Goal: Information Seeking & Learning: Learn about a topic

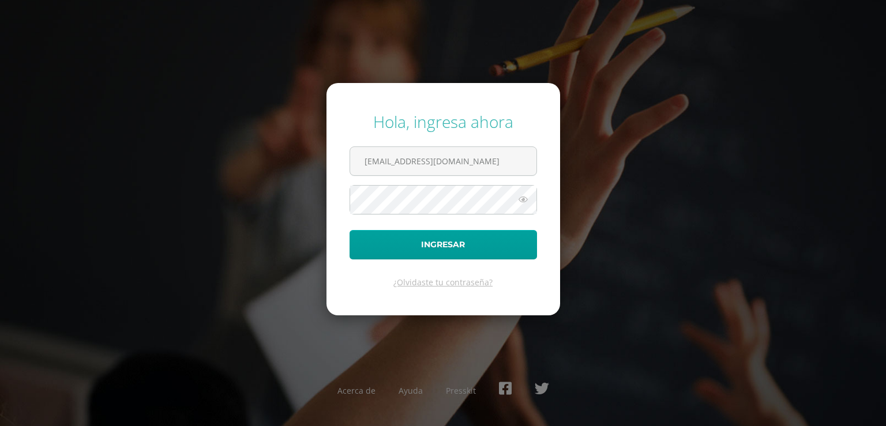
type input "[EMAIL_ADDRESS][DOMAIN_NAME]"
click at [523, 197] on icon at bounding box center [523, 200] width 15 height 14
click at [483, 245] on button "Ingresar" at bounding box center [443, 244] width 187 height 29
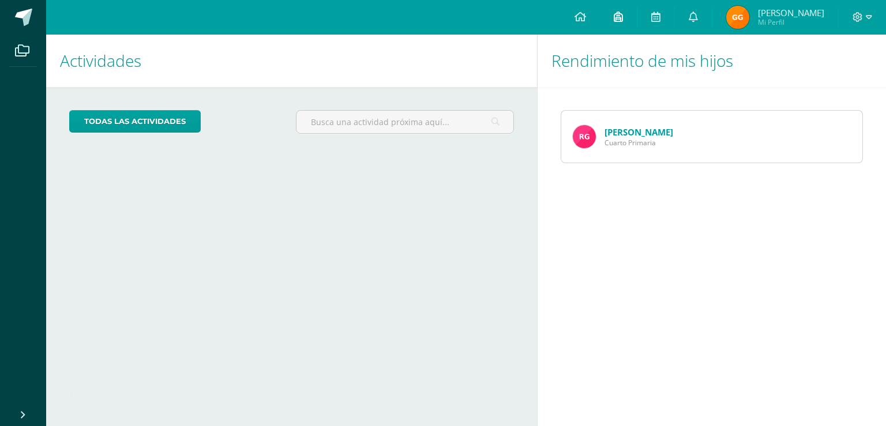
click at [617, 16] on link at bounding box center [618, 17] width 37 height 35
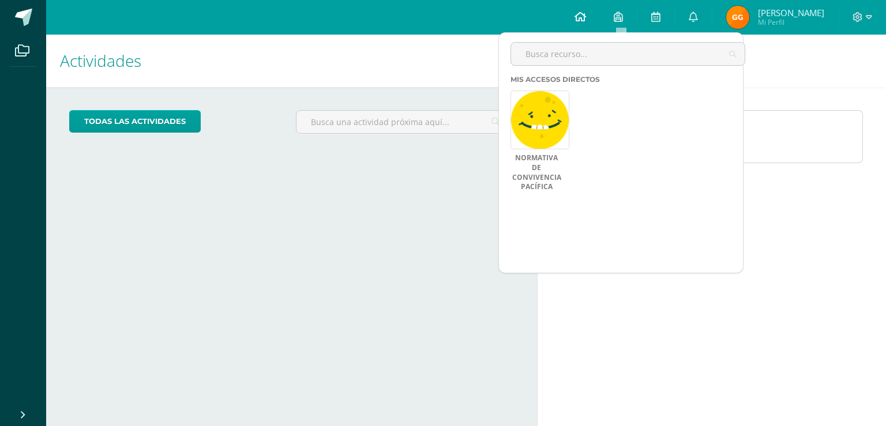
click at [583, 12] on icon at bounding box center [581, 17] width 12 height 10
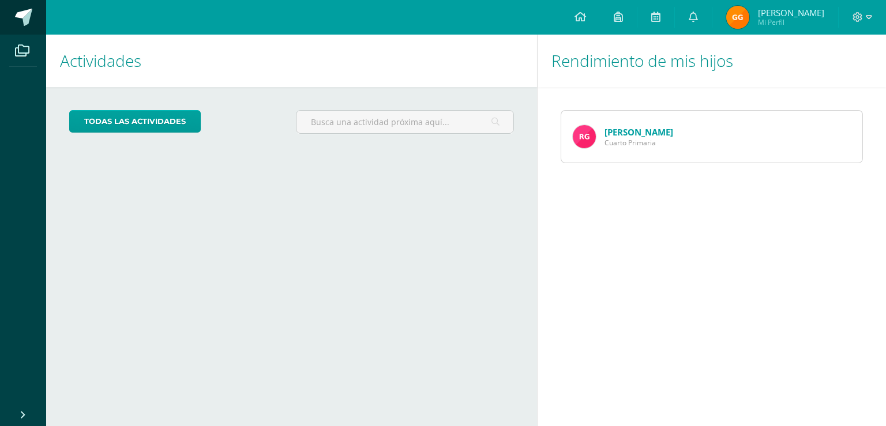
click at [27, 17] on span at bounding box center [23, 17] width 17 height 17
click at [22, 54] on icon at bounding box center [22, 51] width 14 height 12
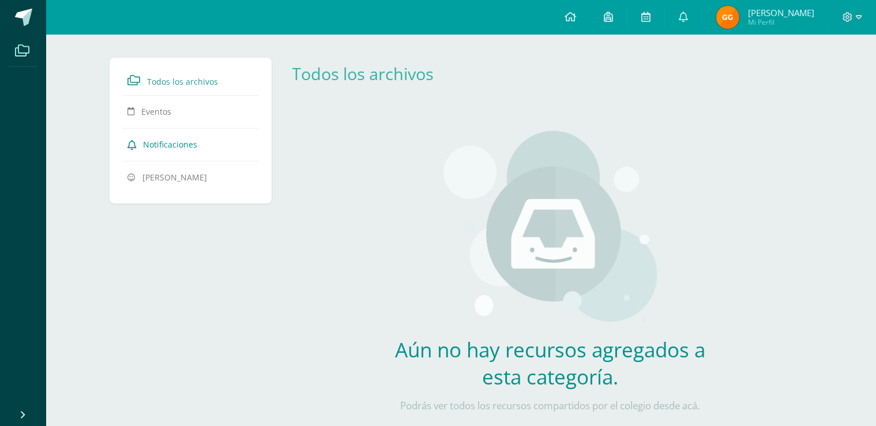
click at [187, 144] on span "Notificaciones" at bounding box center [170, 144] width 54 height 11
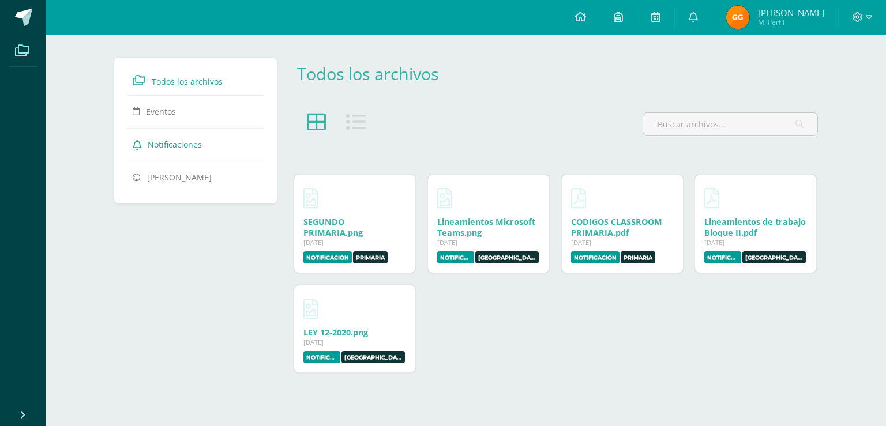
click at [176, 80] on span "Todos los archivos" at bounding box center [187, 81] width 71 height 11
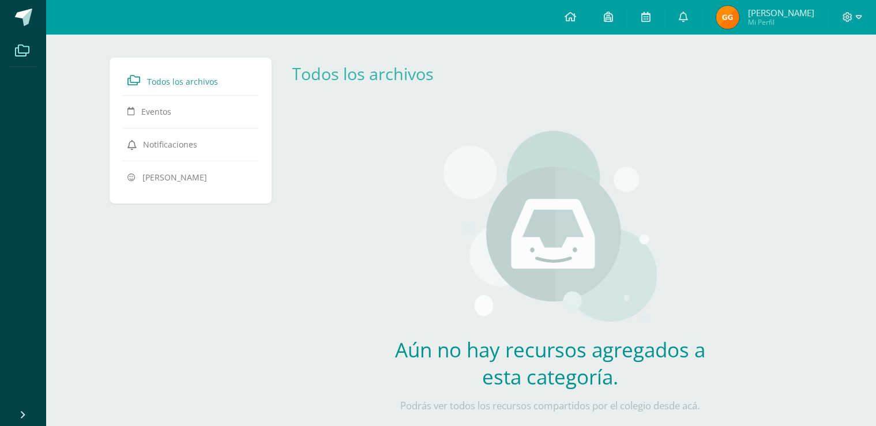
click at [176, 110] on link "Eventos" at bounding box center [191, 111] width 126 height 21
click at [25, 50] on icon at bounding box center [22, 51] width 14 height 12
click at [29, 20] on span at bounding box center [23, 17] width 17 height 17
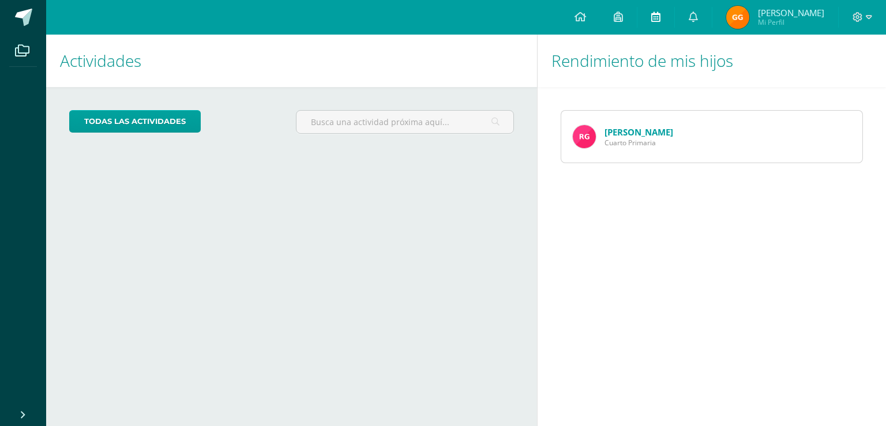
click at [656, 16] on icon at bounding box center [655, 17] width 9 height 10
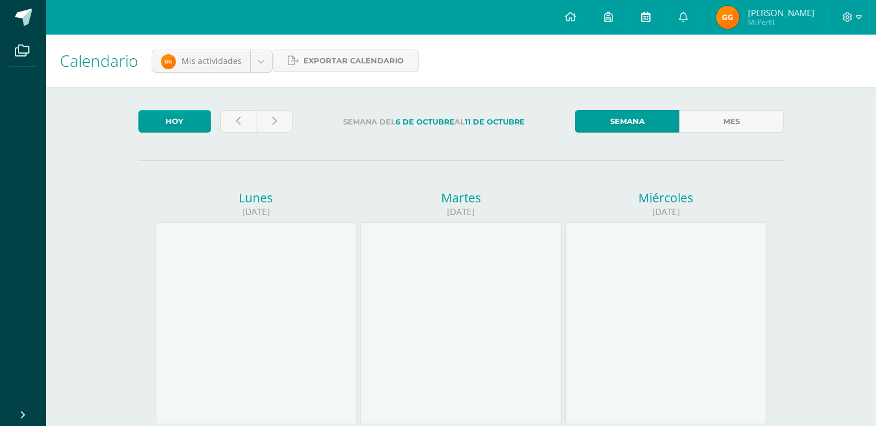
click at [645, 20] on icon at bounding box center [645, 17] width 9 height 10
click at [612, 17] on icon at bounding box center [608, 17] width 9 height 10
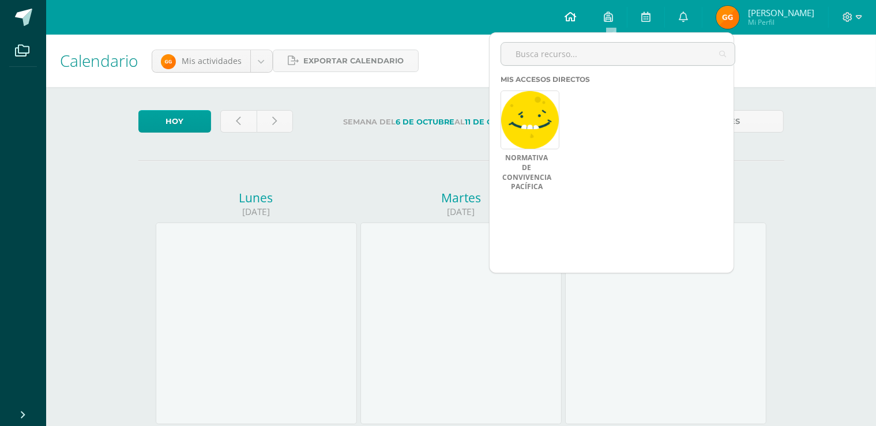
click at [573, 17] on icon at bounding box center [571, 17] width 12 height 10
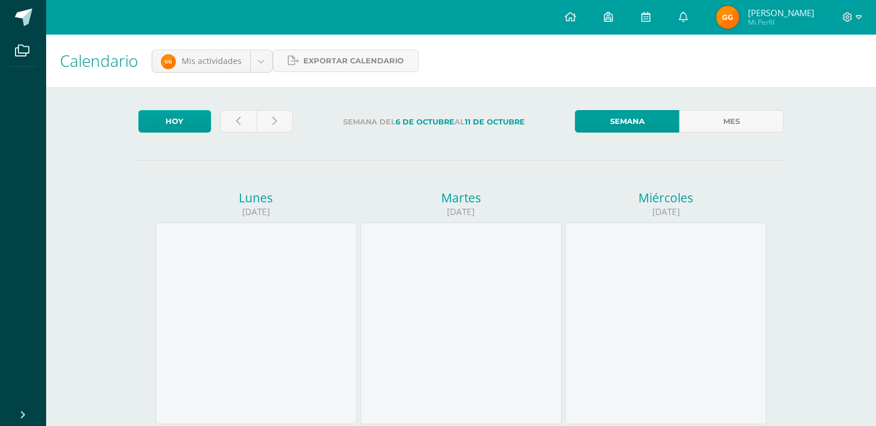
click at [735, 15] on img at bounding box center [727, 17] width 23 height 23
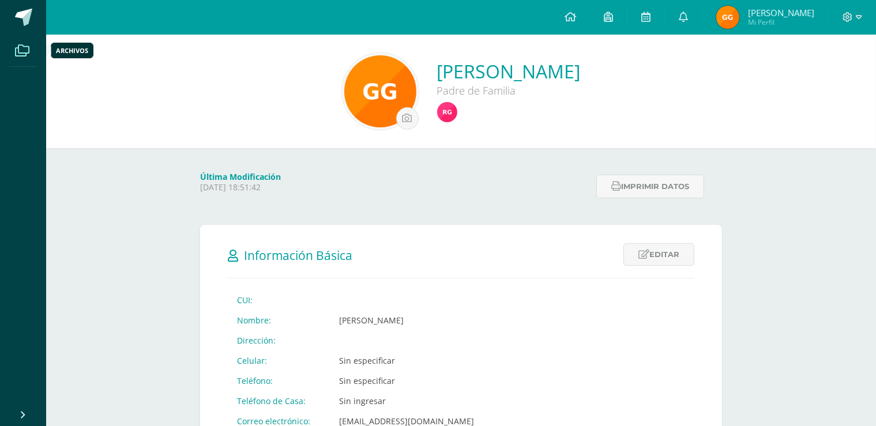
click at [16, 50] on icon at bounding box center [22, 51] width 14 height 12
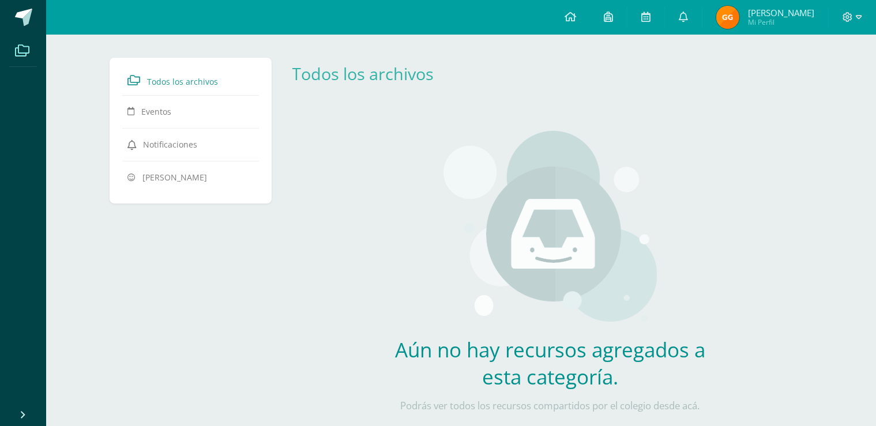
click at [202, 77] on span "Todos los archivos" at bounding box center [182, 81] width 71 height 11
click at [153, 145] on span "Notificaciones" at bounding box center [170, 144] width 54 height 11
click at [22, 52] on icon at bounding box center [22, 51] width 14 height 12
click at [16, 53] on icon at bounding box center [22, 51] width 14 height 12
click at [572, 14] on icon at bounding box center [571, 17] width 12 height 10
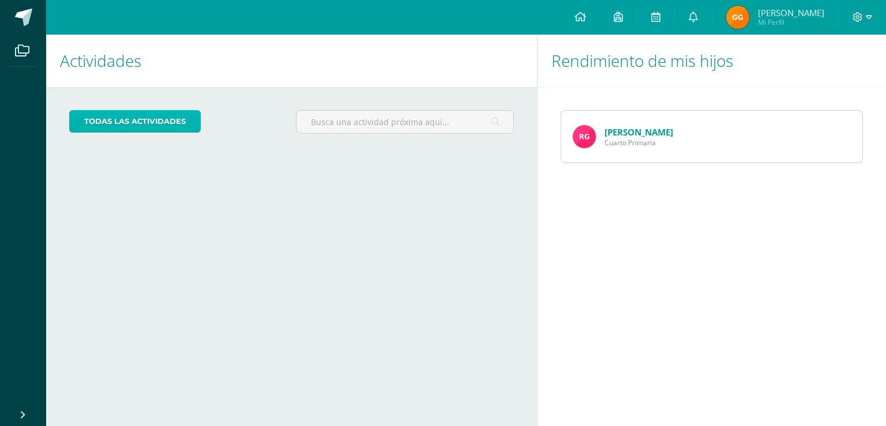
click at [159, 125] on link "todas las Actividades" at bounding box center [135, 121] width 132 height 22
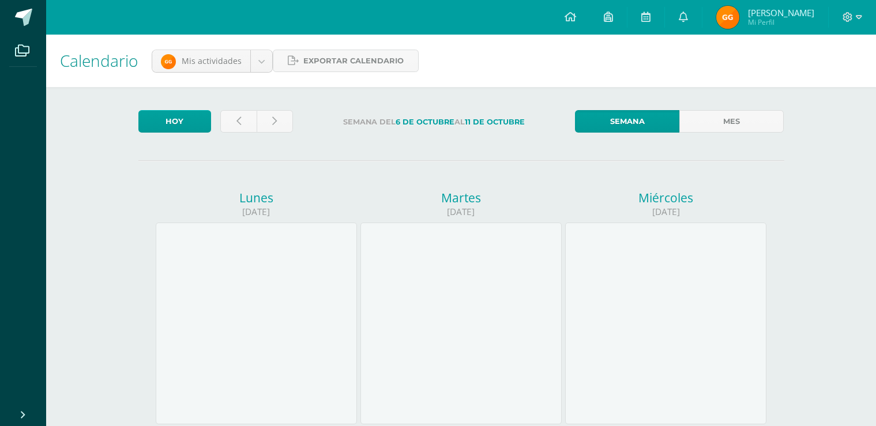
click at [159, 125] on link "Hoy" at bounding box center [174, 121] width 73 height 22
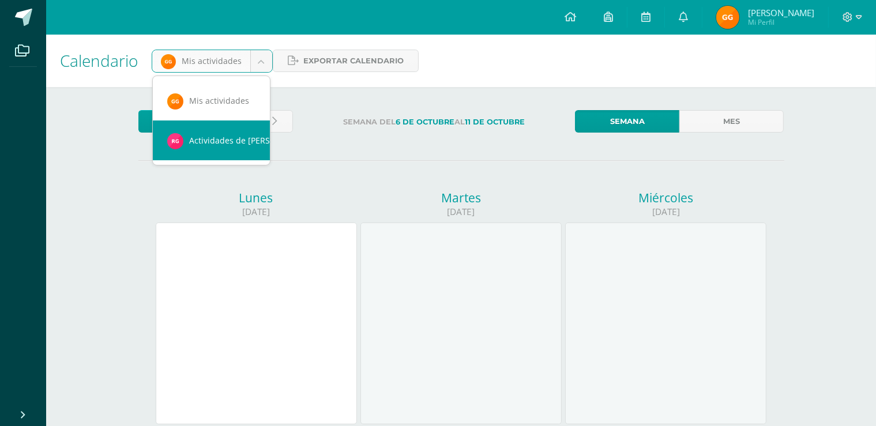
scroll to position [0, 10]
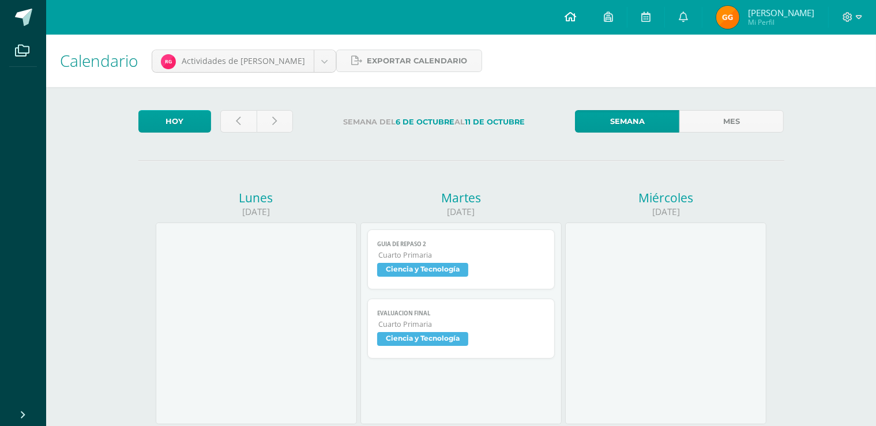
click at [574, 9] on link at bounding box center [570, 17] width 39 height 35
click at [574, 10] on link at bounding box center [570, 17] width 39 height 35
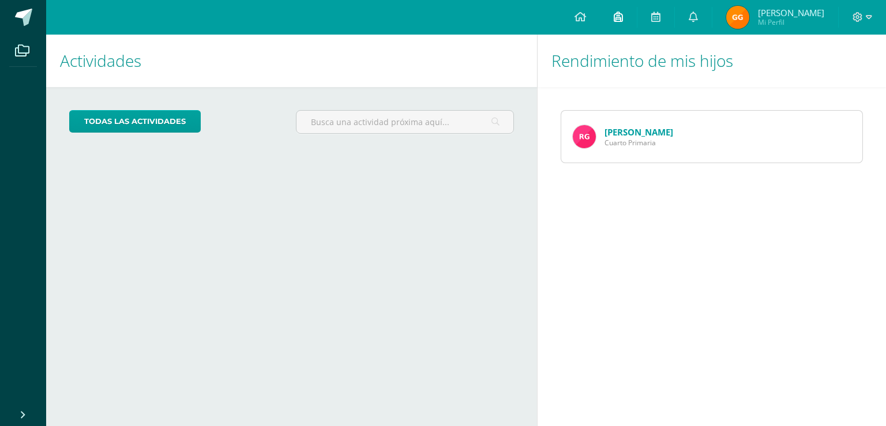
click at [620, 17] on icon at bounding box center [618, 17] width 9 height 10
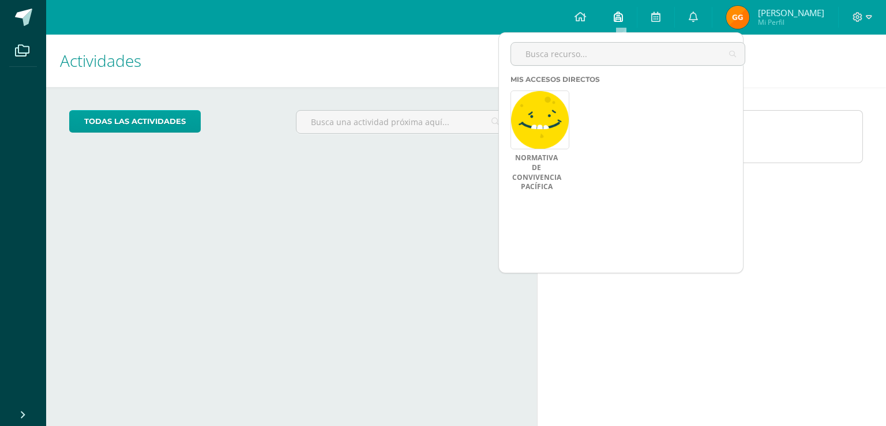
click at [620, 17] on icon at bounding box center [618, 17] width 9 height 10
drag, startPoint x: 620, startPoint y: 17, endPoint x: 658, endPoint y: 14, distance: 38.2
click at [658, 0] on div "Configuración Cerrar sesión Gerardo Andres Mi Perfil Avisos 74 avisos sin leer …" at bounding box center [466, 0] width 840 height 0
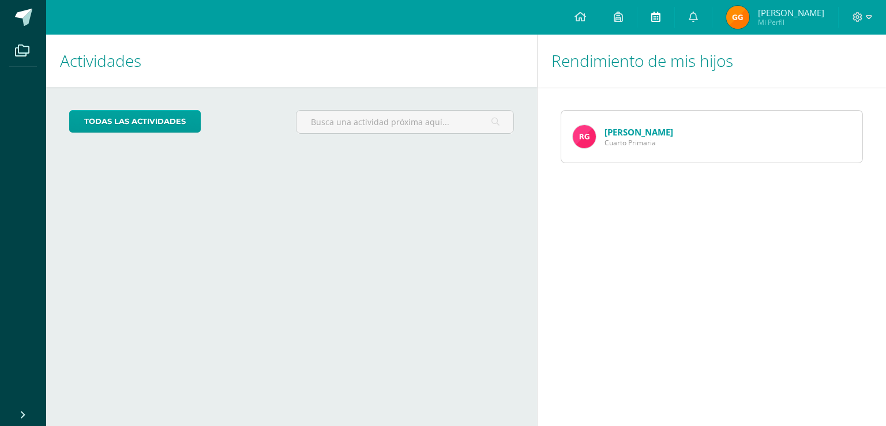
click at [658, 14] on icon at bounding box center [655, 17] width 9 height 10
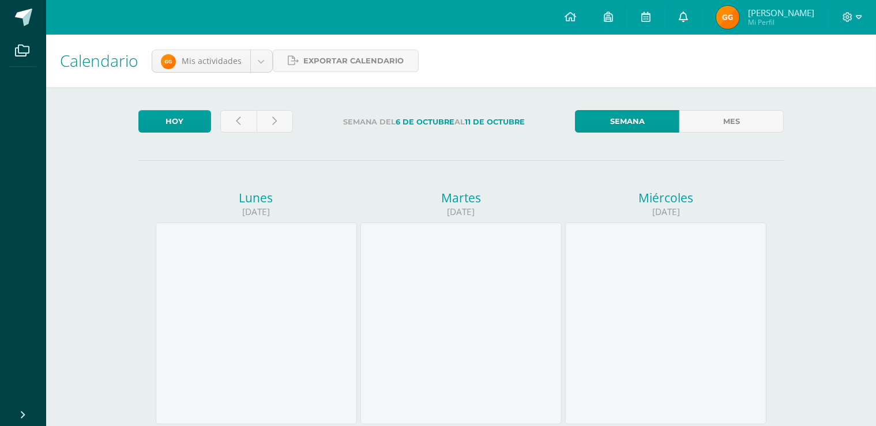
click at [685, 18] on icon at bounding box center [683, 17] width 9 height 10
click at [14, 51] on span at bounding box center [22, 50] width 26 height 26
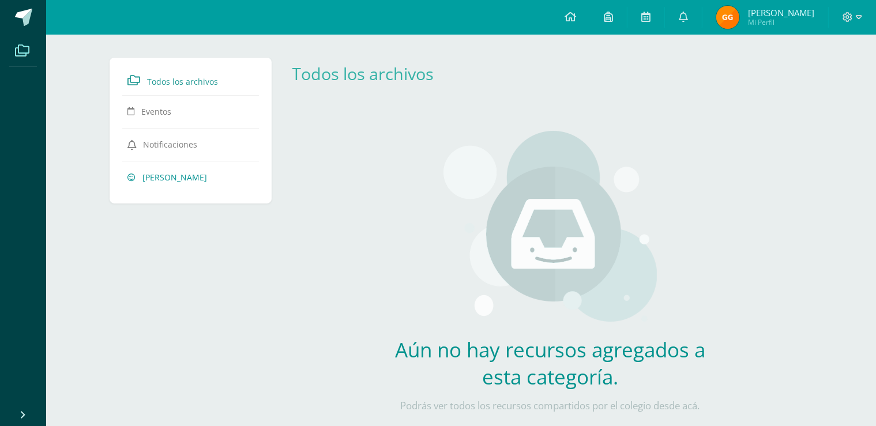
click at [163, 172] on span "[PERSON_NAME]" at bounding box center [174, 177] width 65 height 11
click at [155, 179] on span "[PERSON_NAME]" at bounding box center [174, 177] width 65 height 11
click at [847, 15] on icon at bounding box center [848, 17] width 10 height 10
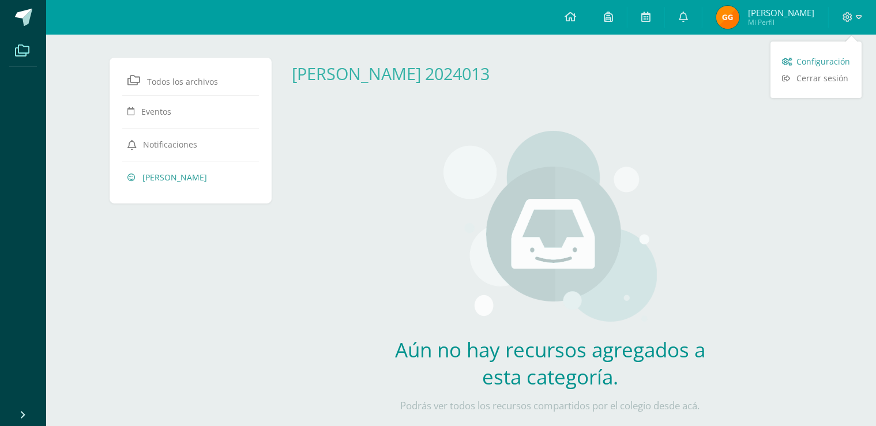
click at [796, 57] on link "Configuración" at bounding box center [816, 61] width 91 height 17
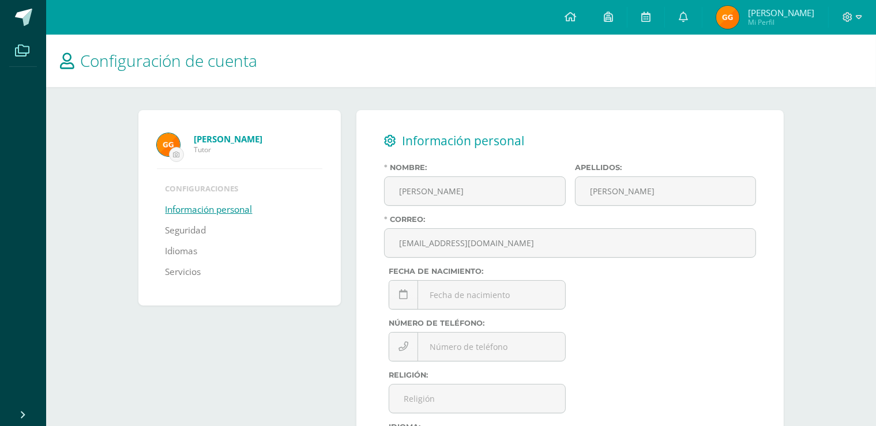
click at [20, 62] on span at bounding box center [22, 50] width 26 height 26
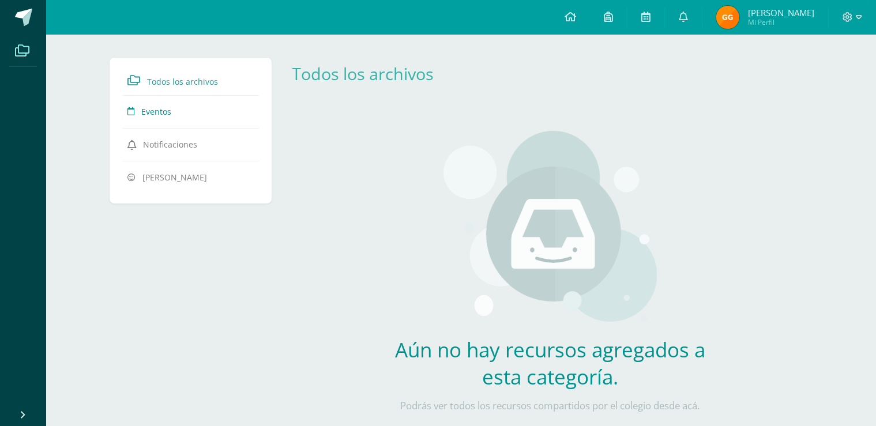
click at [174, 104] on link "Eventos" at bounding box center [191, 111] width 126 height 21
click at [22, 52] on icon at bounding box center [22, 51] width 14 height 12
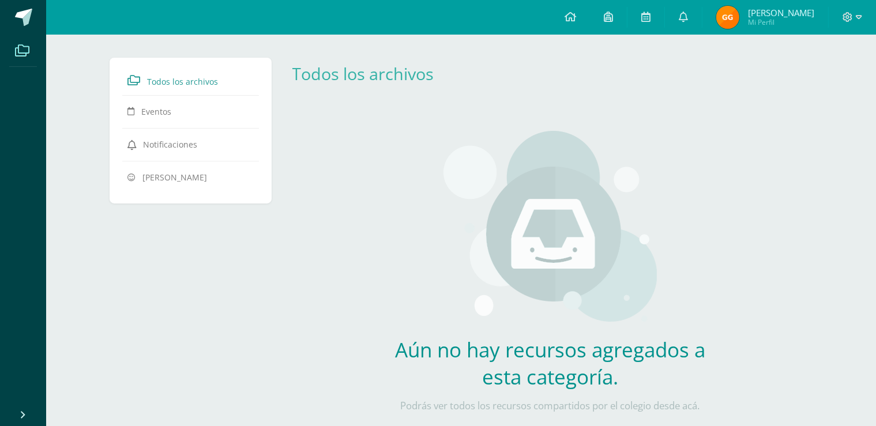
click at [22, 52] on icon at bounding box center [22, 51] width 14 height 12
click at [610, 14] on icon at bounding box center [608, 17] width 9 height 10
click at [579, 18] on link at bounding box center [570, 17] width 39 height 35
click at [576, 18] on icon at bounding box center [571, 17] width 12 height 10
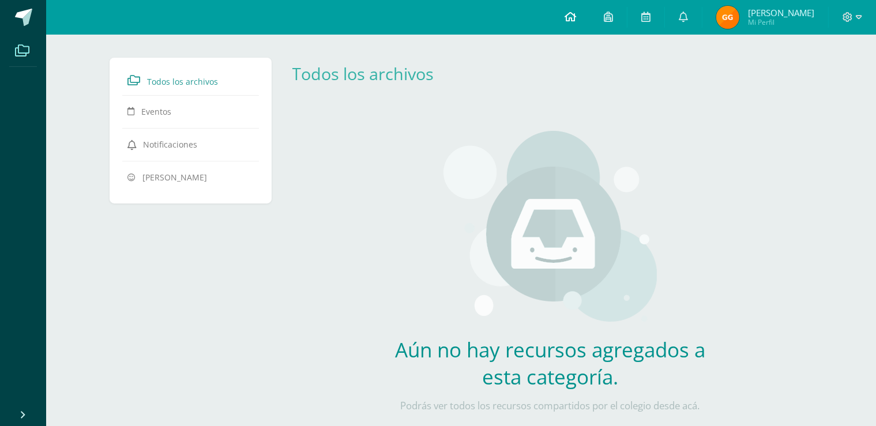
click at [576, 18] on icon at bounding box center [571, 17] width 12 height 10
click at [686, 13] on icon at bounding box center [683, 17] width 9 height 10
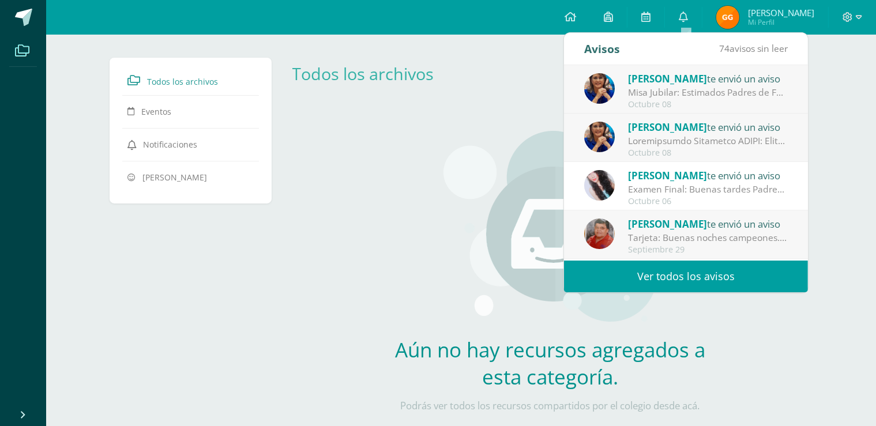
click at [674, 87] on div "Misa Jubilar: Estimados Padres de Familia de Cuarto Primaria hasta Quinto Bachi…" at bounding box center [708, 92] width 160 height 13
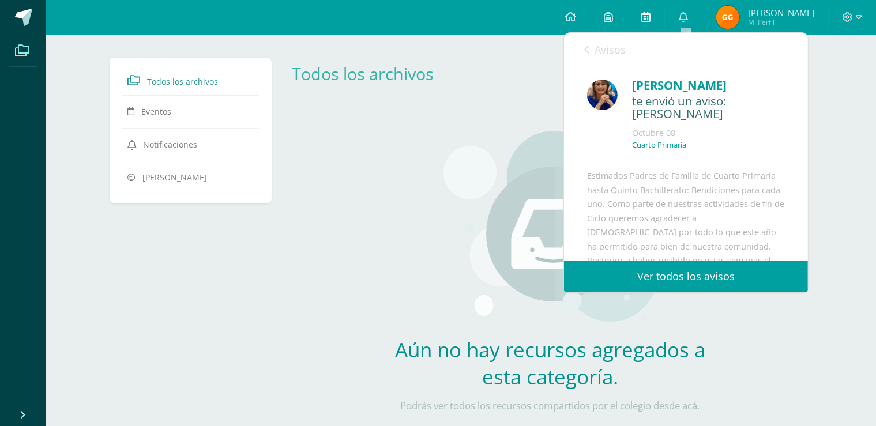
click at [650, 15] on icon at bounding box center [645, 17] width 9 height 10
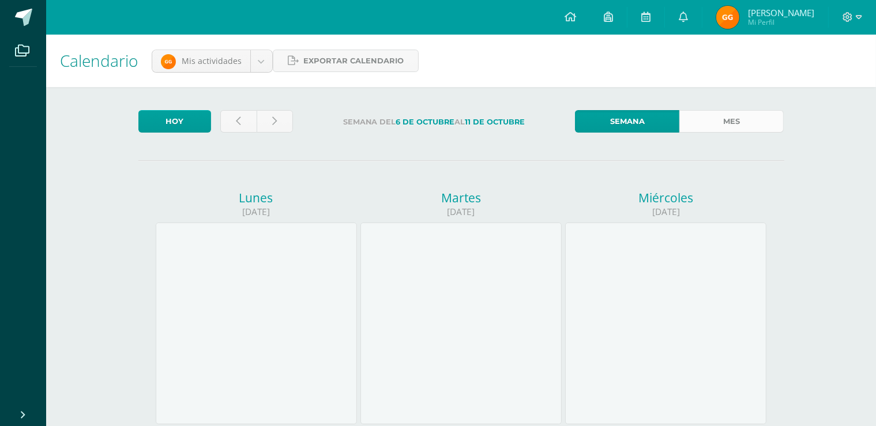
click at [714, 119] on link "Mes" at bounding box center [732, 121] width 104 height 22
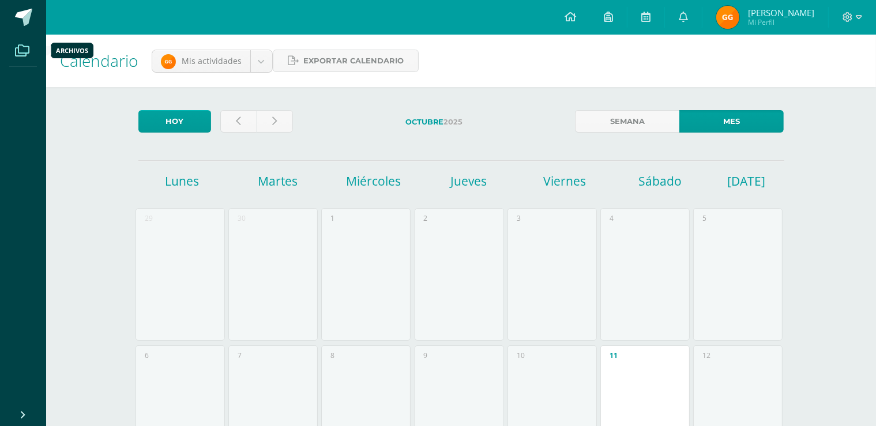
click at [24, 47] on icon at bounding box center [22, 51] width 14 height 12
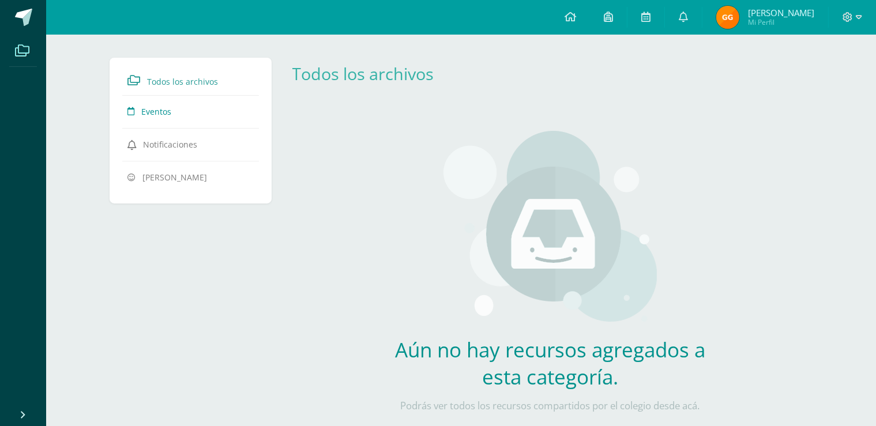
click at [167, 114] on span "Eventos" at bounding box center [156, 111] width 30 height 11
click at [607, 18] on link at bounding box center [608, 17] width 37 height 35
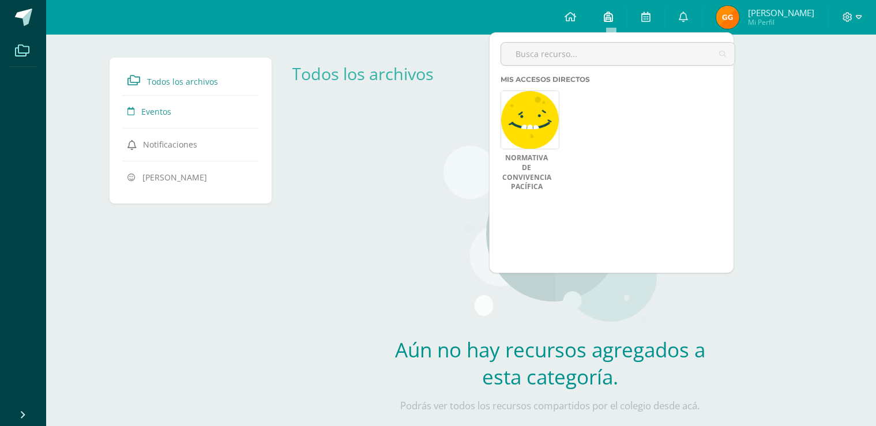
click at [607, 18] on link at bounding box center [608, 17] width 37 height 35
click at [544, 108] on link at bounding box center [530, 118] width 59 height 59
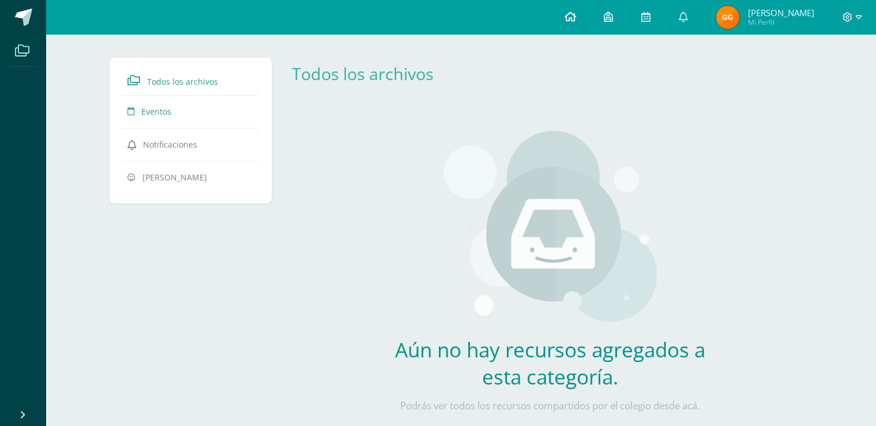
click at [573, 15] on icon at bounding box center [571, 17] width 12 height 10
click at [29, 21] on span at bounding box center [23, 17] width 17 height 17
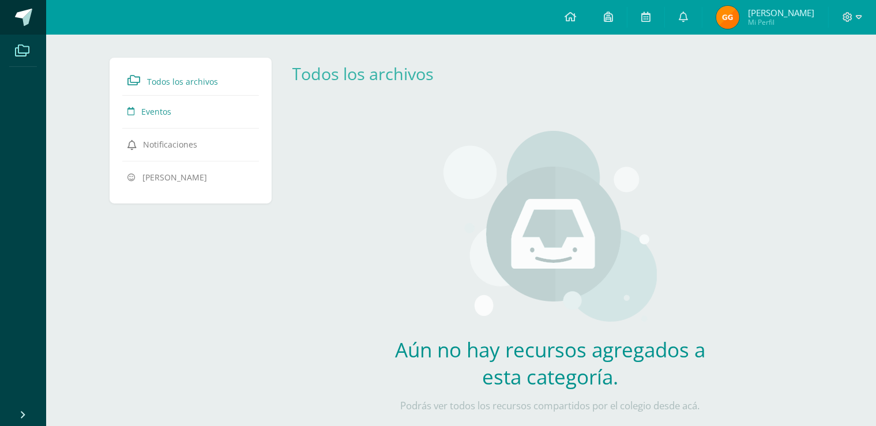
click at [29, 21] on span at bounding box center [23, 17] width 17 height 17
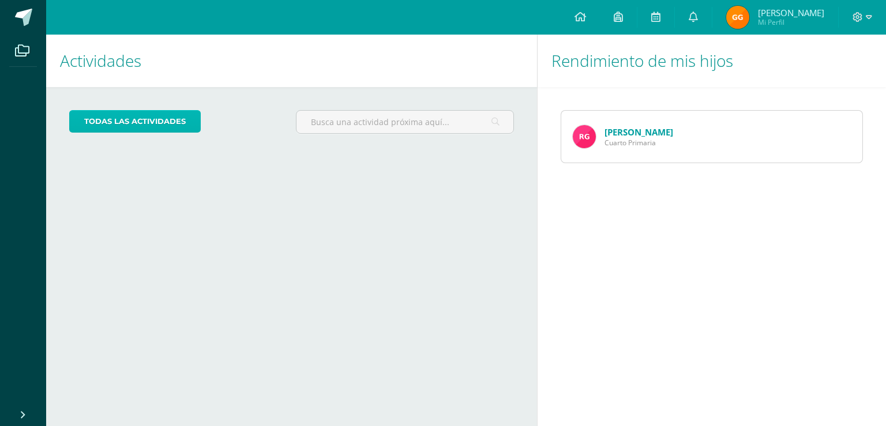
click at [126, 125] on link "todas las Actividades" at bounding box center [135, 121] width 132 height 22
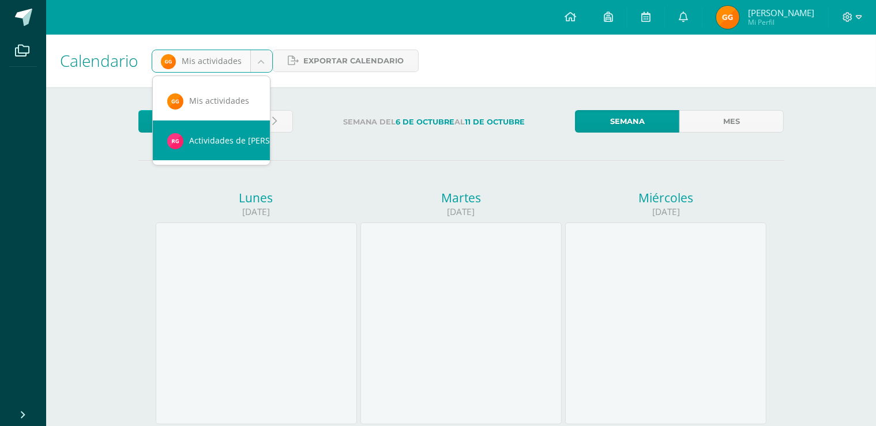
scroll to position [0, 10]
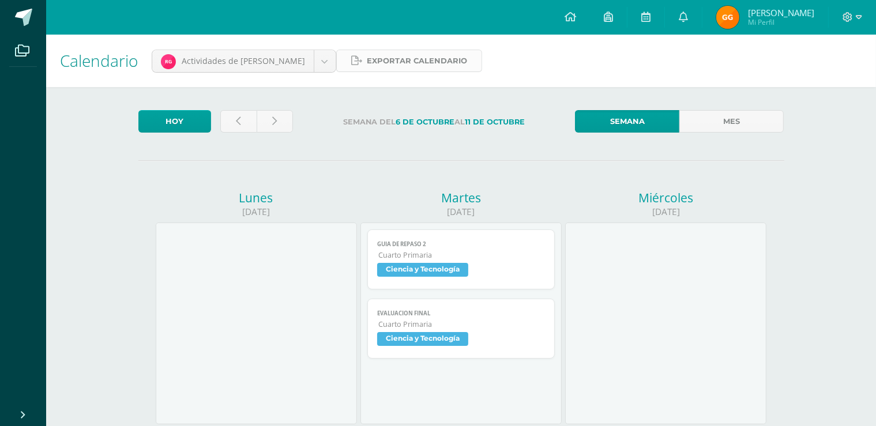
click at [380, 57] on span "Exportar calendario" at bounding box center [417, 60] width 100 height 21
click at [23, 415] on icon at bounding box center [22, 416] width 9 height 12
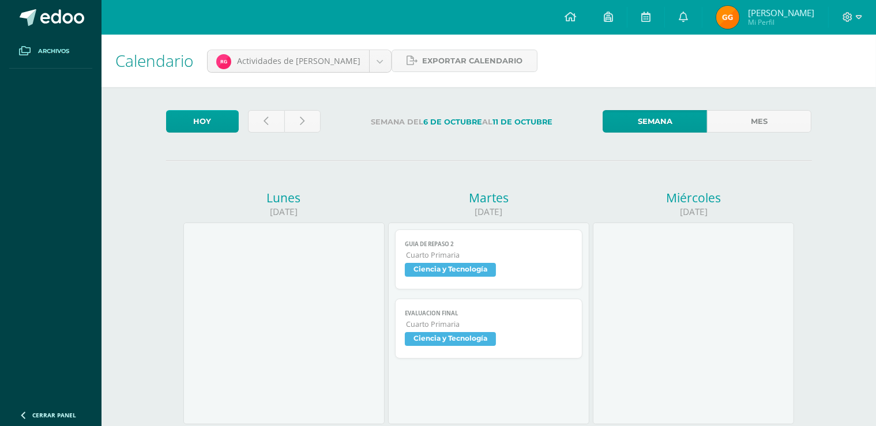
click at [50, 48] on span "Archivos" at bounding box center [53, 51] width 31 height 9
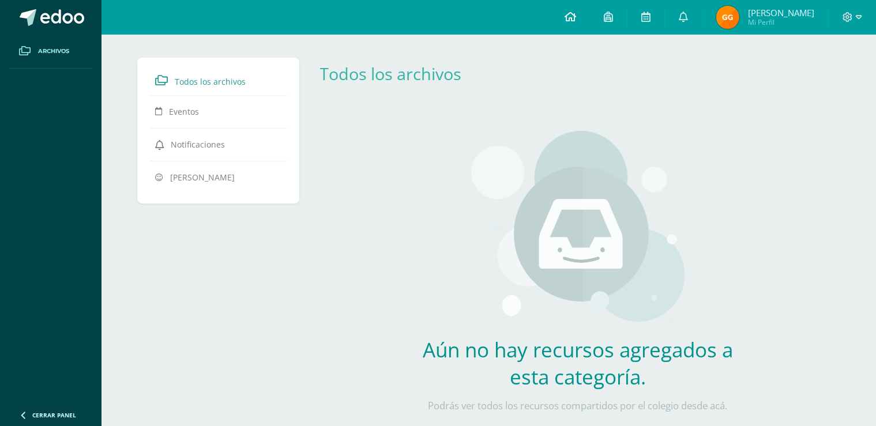
click at [568, 15] on icon at bounding box center [571, 17] width 12 height 10
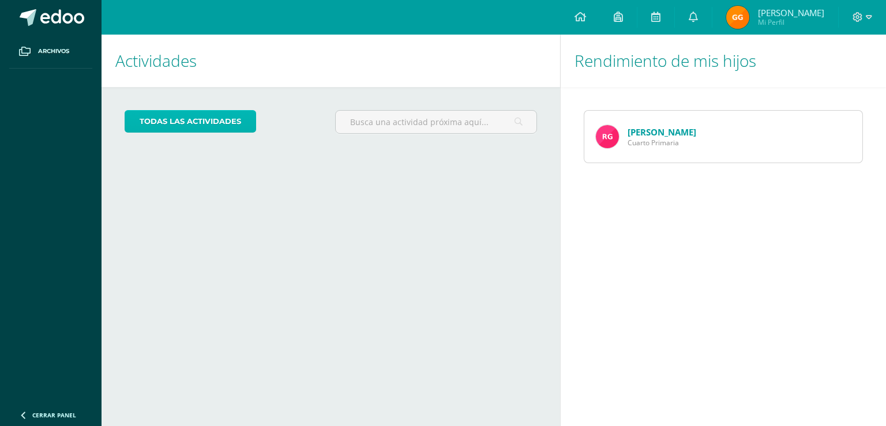
click at [208, 123] on link "todas las Actividades" at bounding box center [191, 121] width 132 height 22
click at [787, 18] on span "[PERSON_NAME]" at bounding box center [791, 13] width 66 height 12
click at [742, 22] on img at bounding box center [737, 17] width 23 height 23
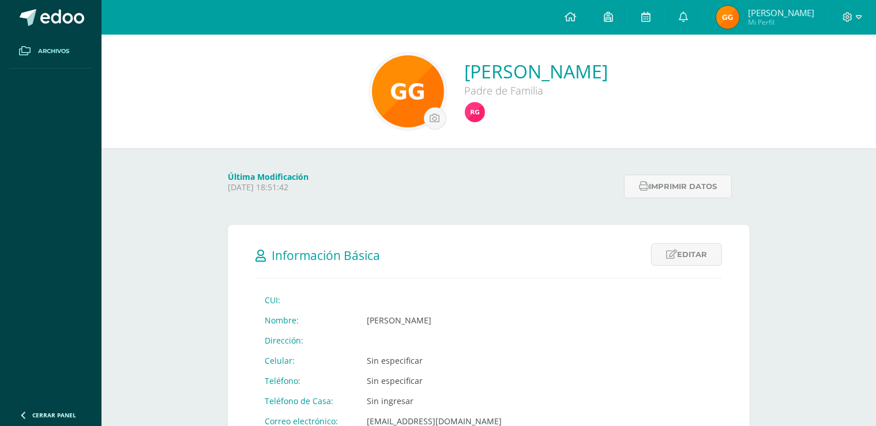
click at [35, 47] on span at bounding box center [24, 51] width 21 height 21
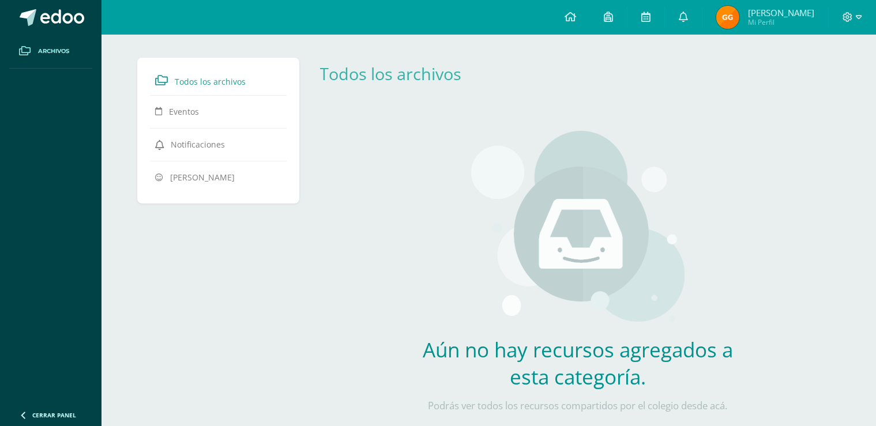
click at [25, 50] on icon at bounding box center [25, 51] width 12 height 9
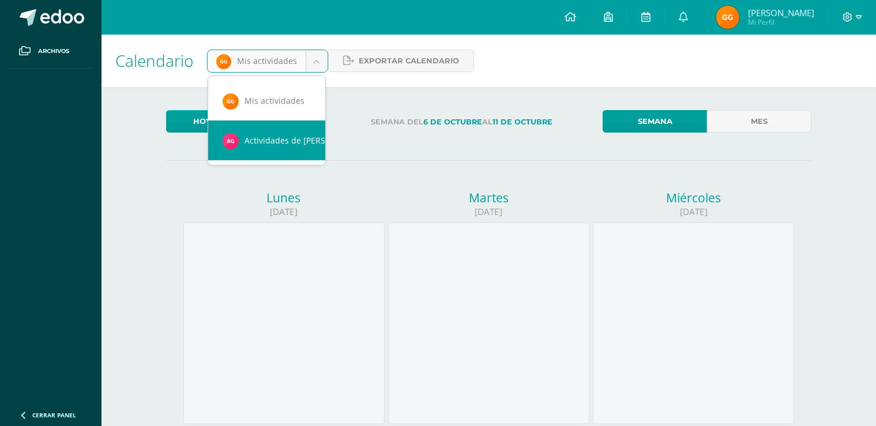
scroll to position [0, 10]
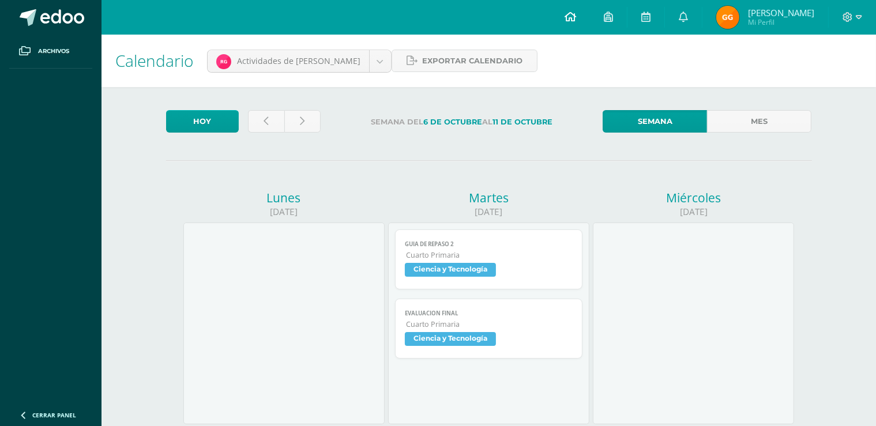
click at [569, 20] on icon at bounding box center [571, 17] width 12 height 10
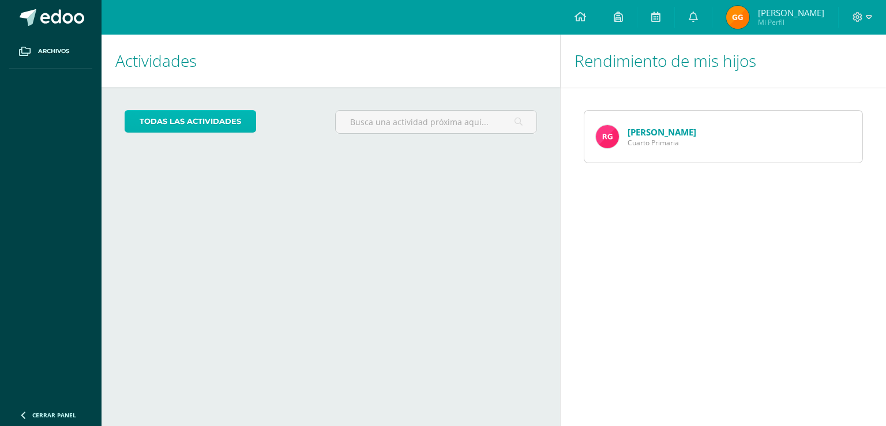
click at [201, 118] on link "todas las Actividades" at bounding box center [191, 121] width 132 height 22
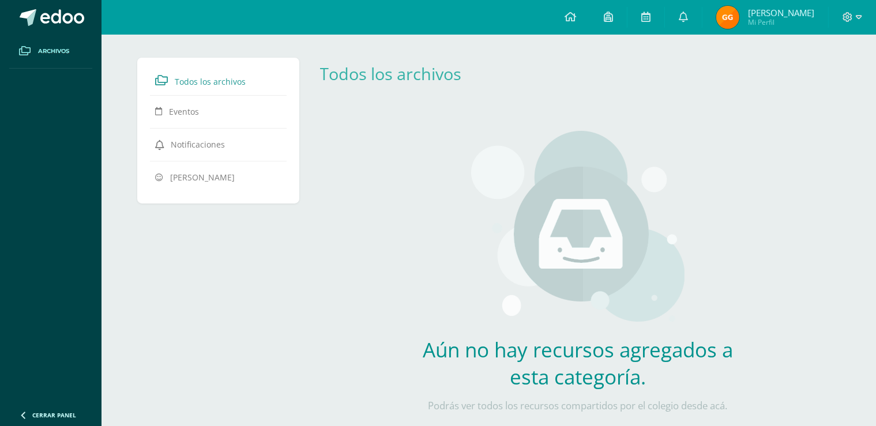
click at [192, 118] on link "Eventos" at bounding box center [219, 111] width 126 height 21
click at [582, 404] on p "Podrás ver todos los recursos compartidos por el colegio desde acá." at bounding box center [578, 406] width 340 height 13
click at [590, 260] on img at bounding box center [577, 229] width 213 height 196
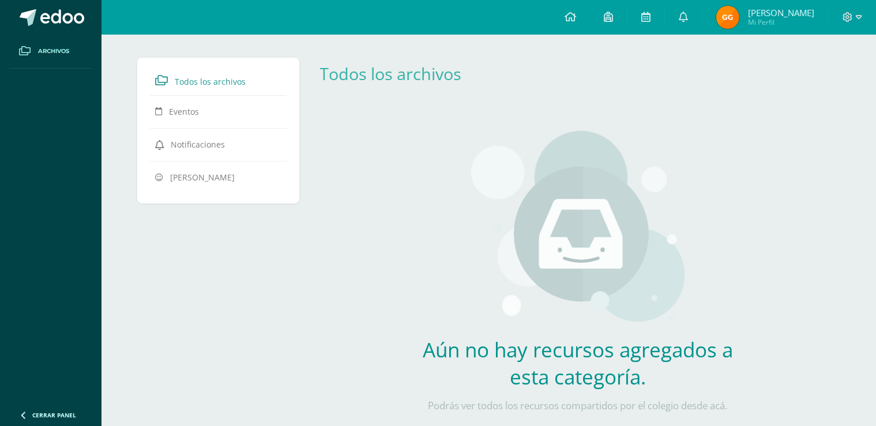
click at [590, 260] on img at bounding box center [577, 229] width 213 height 196
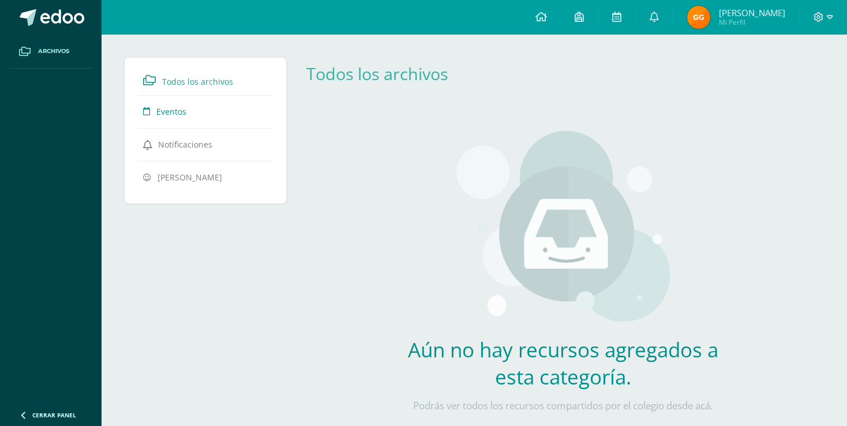
click at [167, 112] on span "Eventos" at bounding box center [171, 111] width 30 height 11
click at [626, 12] on link at bounding box center [616, 17] width 37 height 35
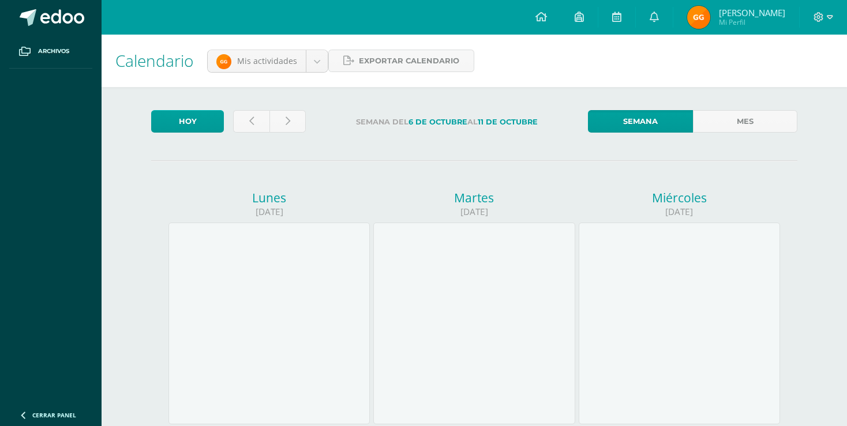
click at [618, 17] on icon at bounding box center [616, 17] width 9 height 10
click at [249, 121] on icon at bounding box center [251, 122] width 5 height 10
